Goal: Task Accomplishment & Management: Manage account settings

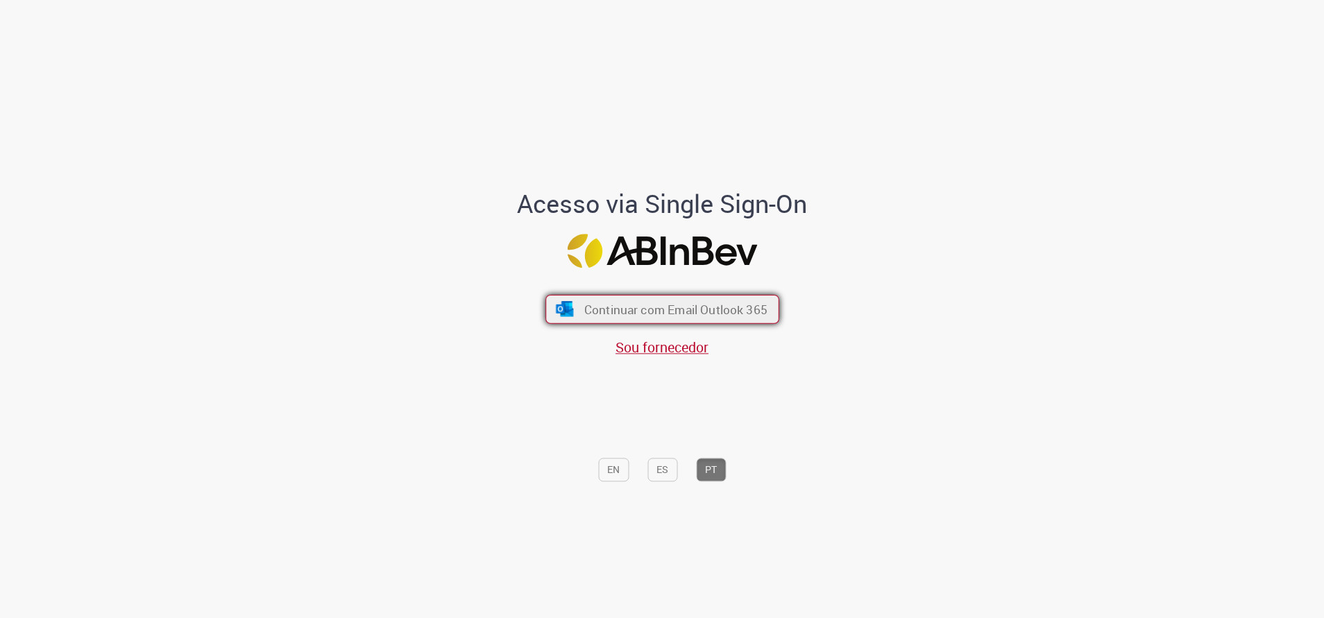
click at [731, 305] on span "Continuar com Email Outlook 365" at bounding box center [675, 309] width 183 height 16
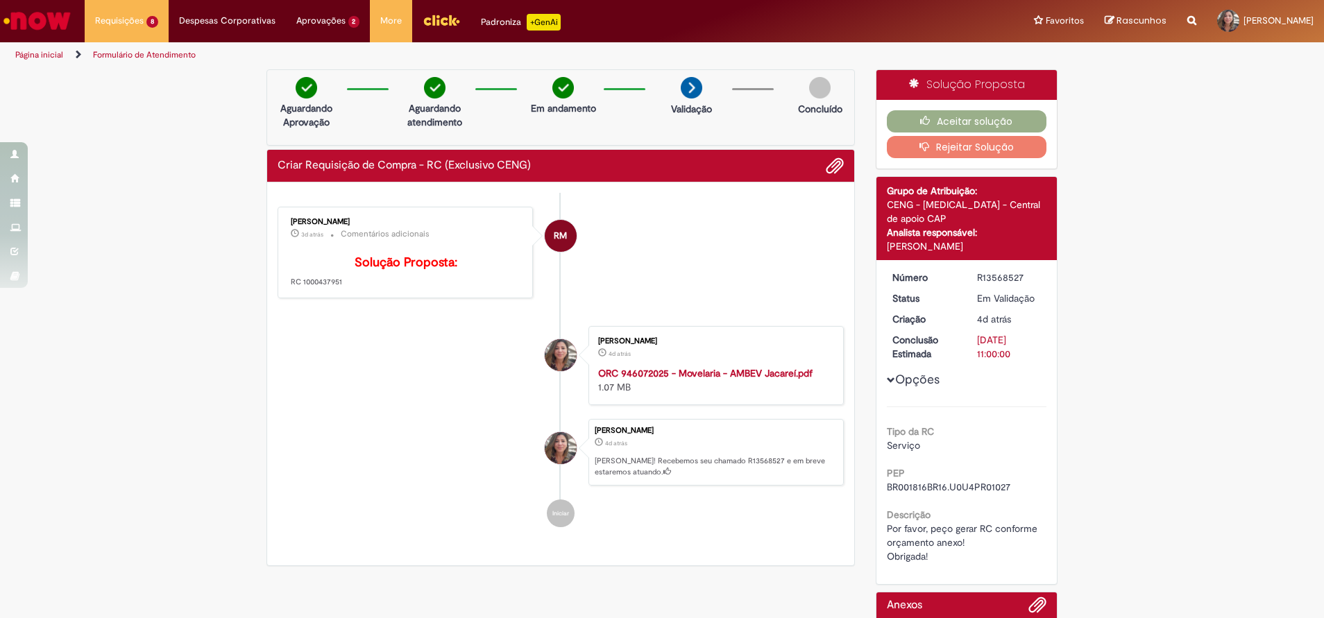
drag, startPoint x: 294, startPoint y: 302, endPoint x: 341, endPoint y: 302, distance: 47.2
click at [341, 288] on p "Solução Proposta: RC 1000437951" at bounding box center [406, 272] width 231 height 32
copy p "1000437951"
click at [1304, 365] on div "Verificar Código de Barras Aguardando Aprovação Aguardando atendimento Em andam…" at bounding box center [662, 398] width 1324 height 659
click at [1215, 426] on div "Verificar Código de Barras Aguardando Aprovação Aguardando atendimento Em andam…" at bounding box center [662, 398] width 1324 height 659
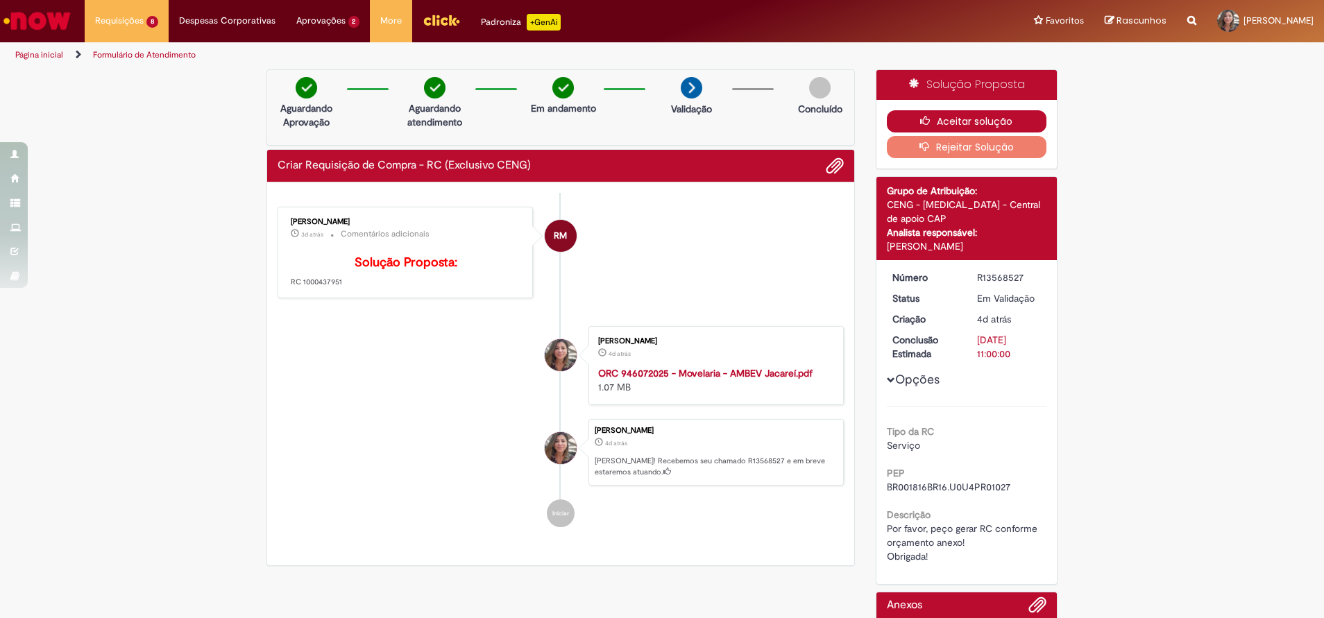
click at [980, 117] on button "Aceitar solução" at bounding box center [967, 121] width 160 height 22
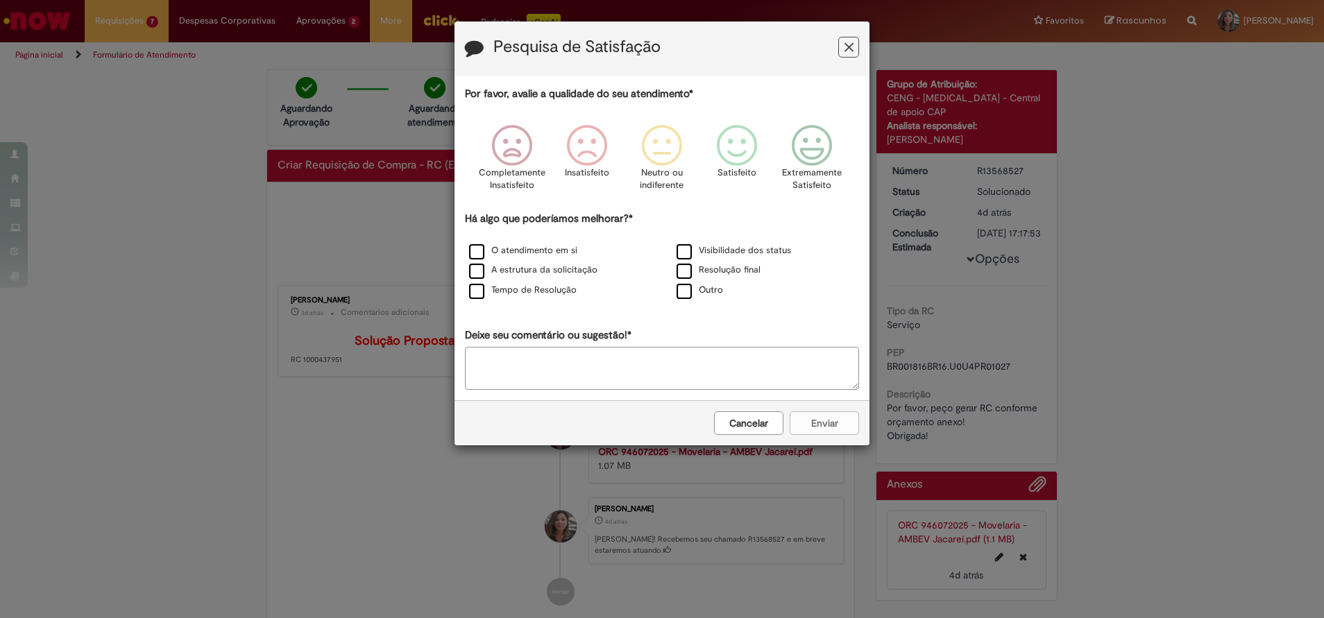
click at [848, 45] on icon "Feedback" at bounding box center [848, 47] width 9 height 15
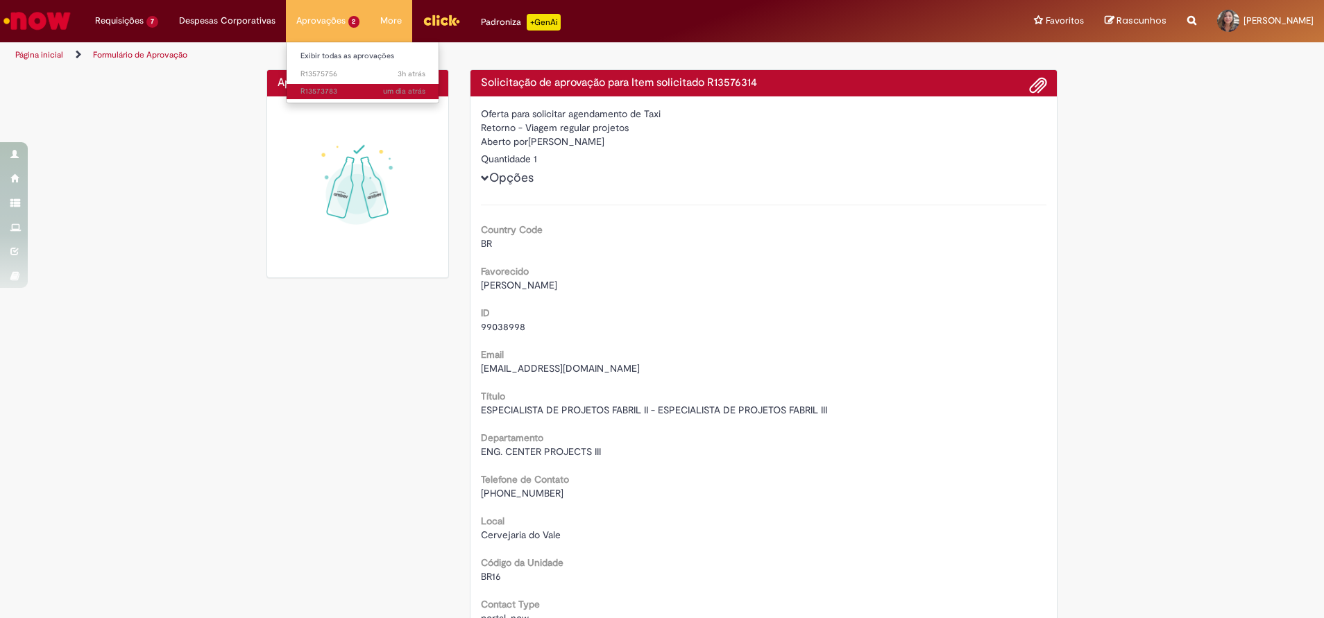
click at [316, 92] on span "um dia atrás um dia atrás R13573783" at bounding box center [362, 91] width 125 height 11
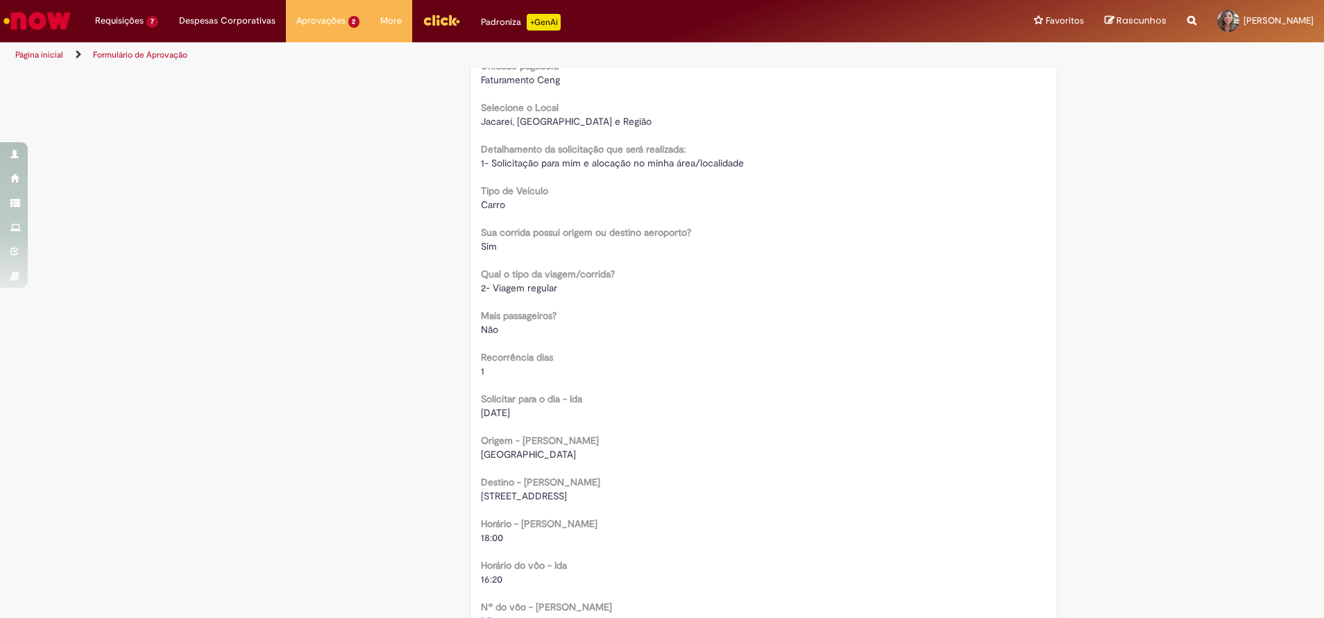
scroll to position [624, 0]
click at [314, 77] on span "3h atrás 3 horas atrás R13575756" at bounding box center [362, 74] width 125 height 11
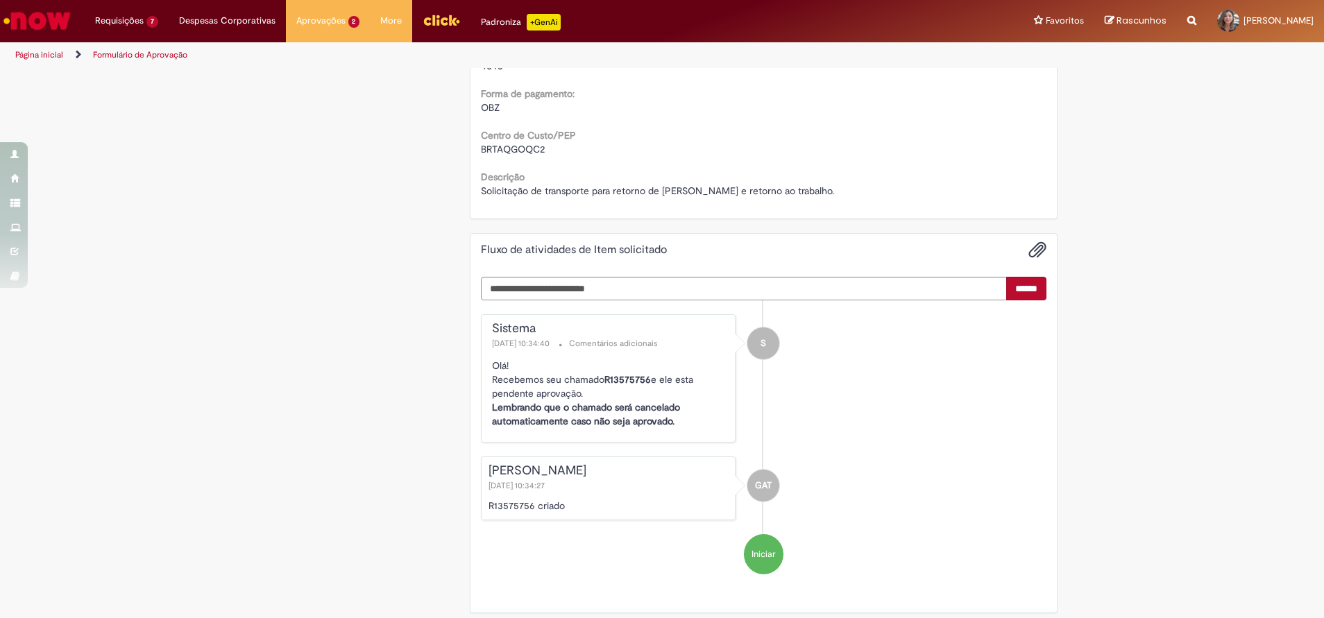
scroll to position [1477, 0]
